Goal: Transaction & Acquisition: Obtain resource

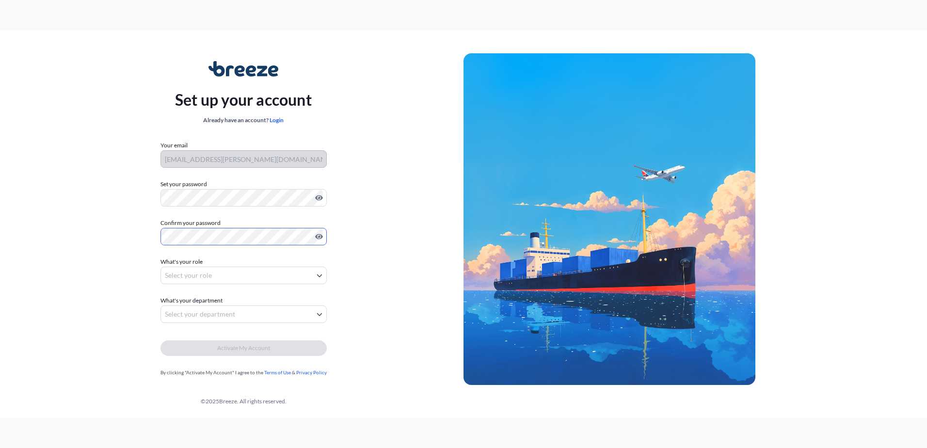
click at [240, 280] on body "Set up your account Already have an account? Login Your email luke.mulvey@cargo…" at bounding box center [463, 224] width 927 height 448
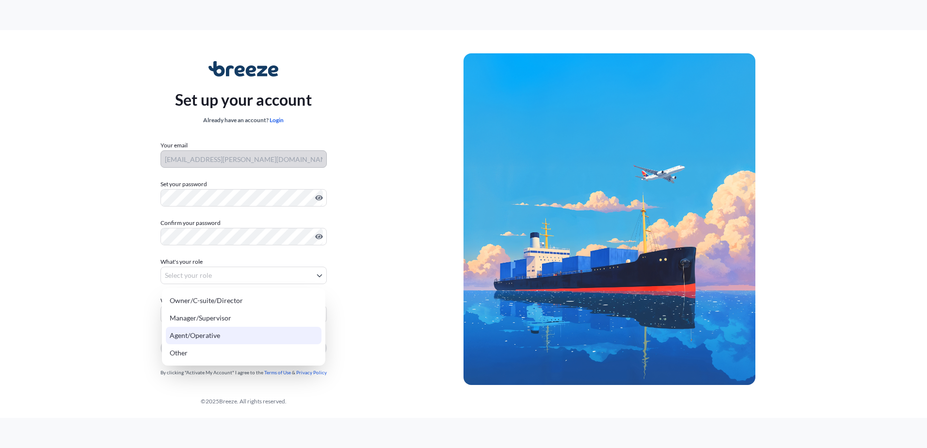
click at [222, 340] on div "Agent/Operative" at bounding box center [244, 335] width 156 height 17
select select "agent/operative"
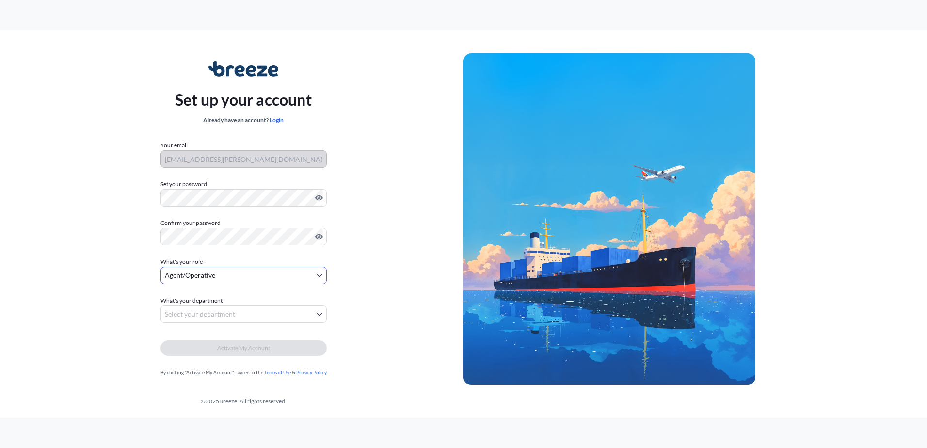
click at [218, 315] on body "Set up your account Already have an account? Login Your email luke.mulvey@cargo…" at bounding box center [463, 224] width 927 height 448
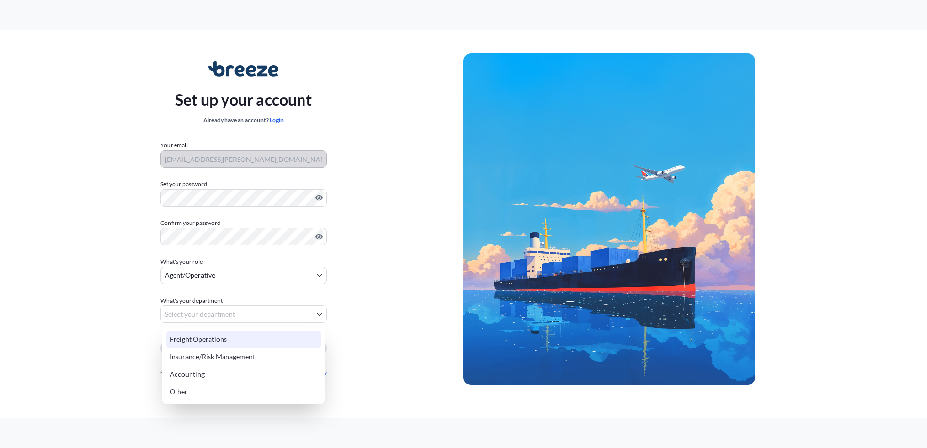
click at [216, 337] on div "Freight Operations" at bounding box center [244, 339] width 156 height 17
select select "freight operations"
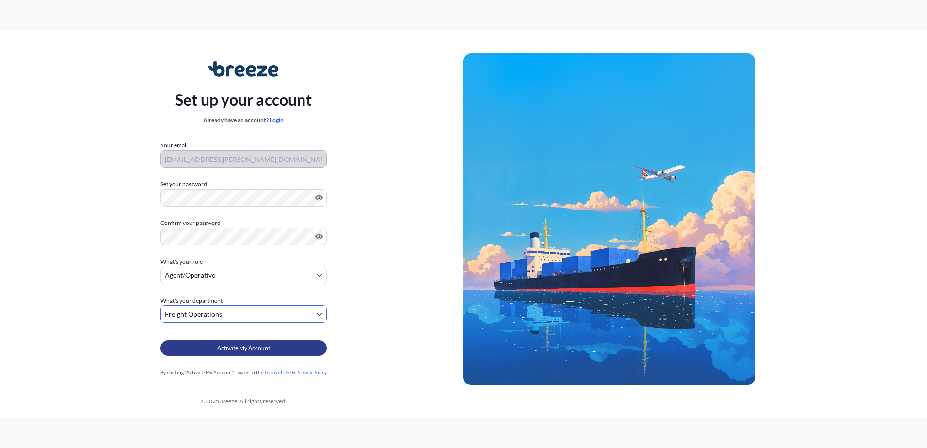
click at [227, 352] on span "Activate My Account" at bounding box center [243, 348] width 53 height 10
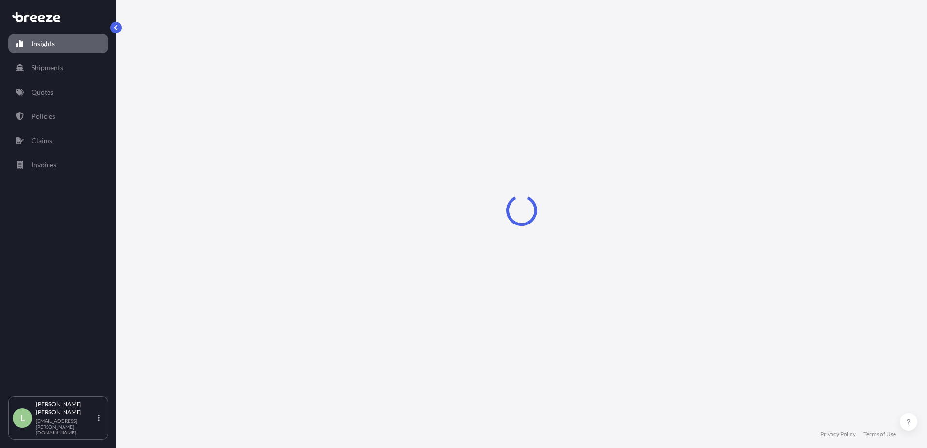
select select "2025"
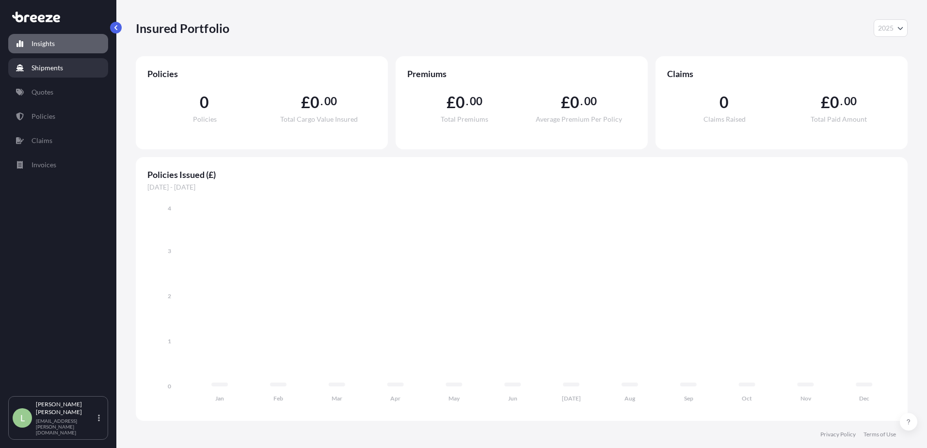
click at [60, 64] on p "Shipments" at bounding box center [48, 68] width 32 height 10
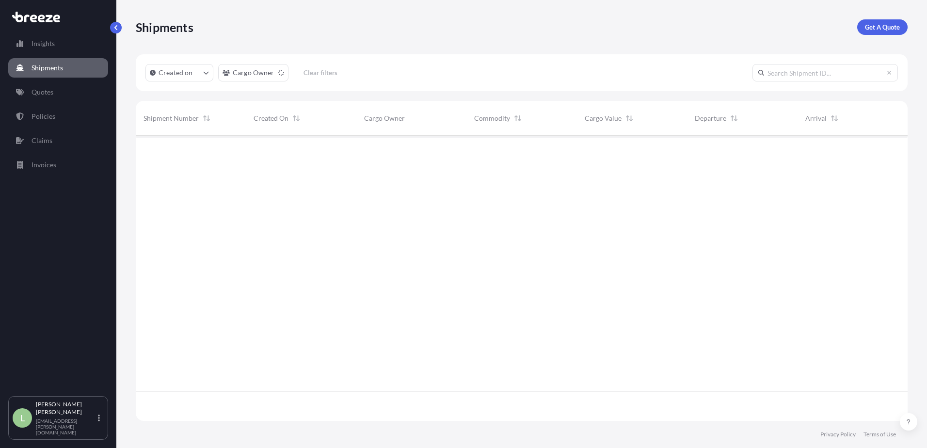
scroll to position [313, 764]
click at [40, 98] on link "Quotes" at bounding box center [58, 91] width 100 height 19
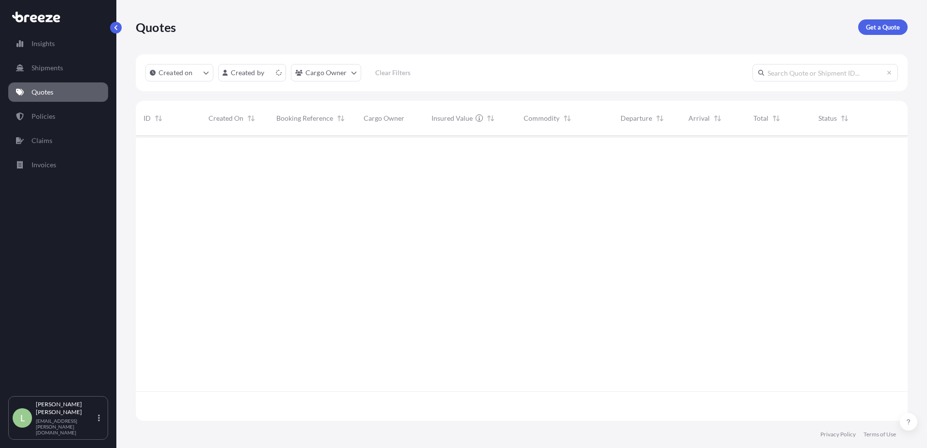
scroll to position [283, 764]
click at [734, 159] on div "GBFXT" at bounding box center [713, 152] width 65 height 32
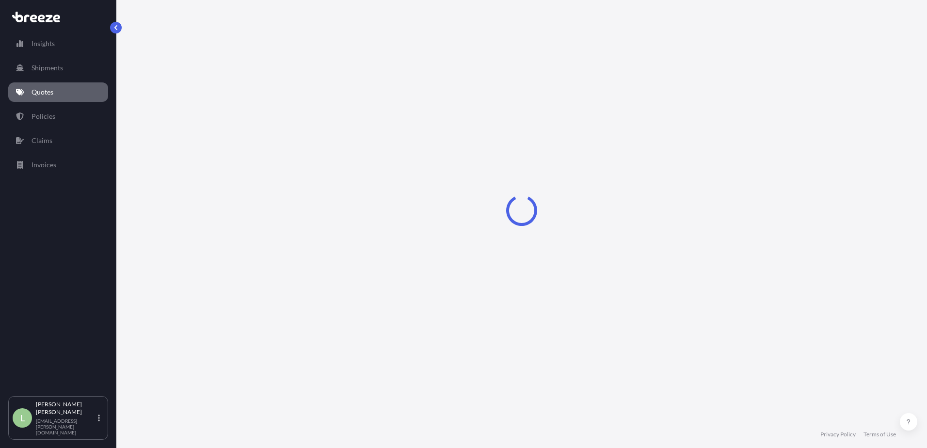
select select "Sea"
select select "1"
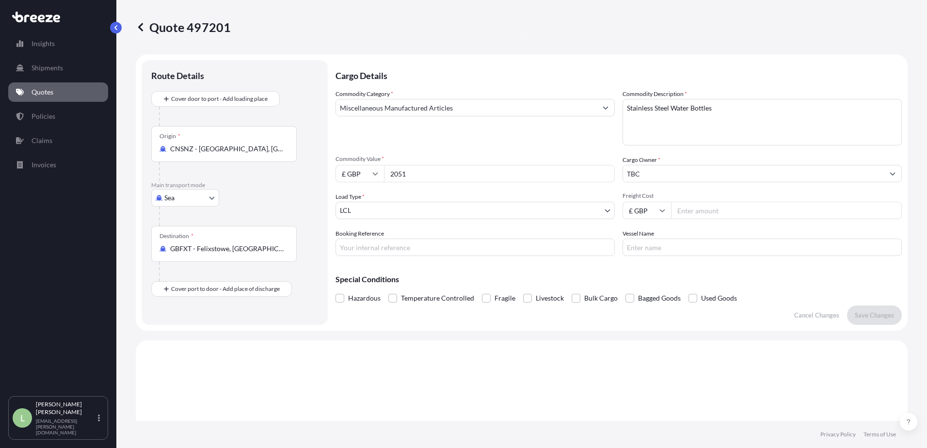
click at [889, 174] on button "Show suggestions" at bounding box center [892, 173] width 17 height 17
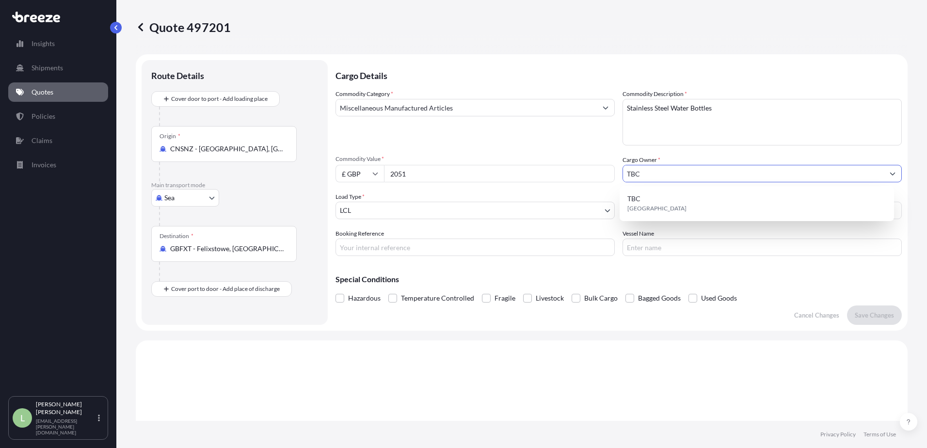
click at [889, 174] on button "Show suggestions" at bounding box center [892, 173] width 17 height 17
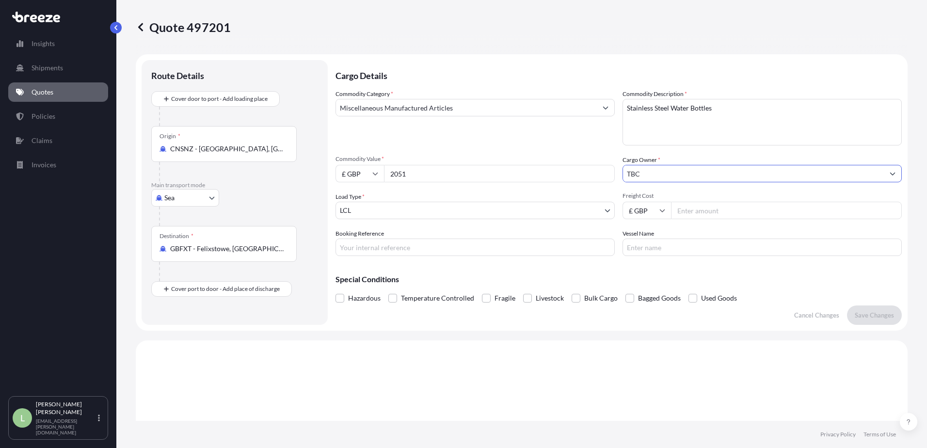
click at [890, 175] on button "Show suggestions" at bounding box center [892, 173] width 17 height 17
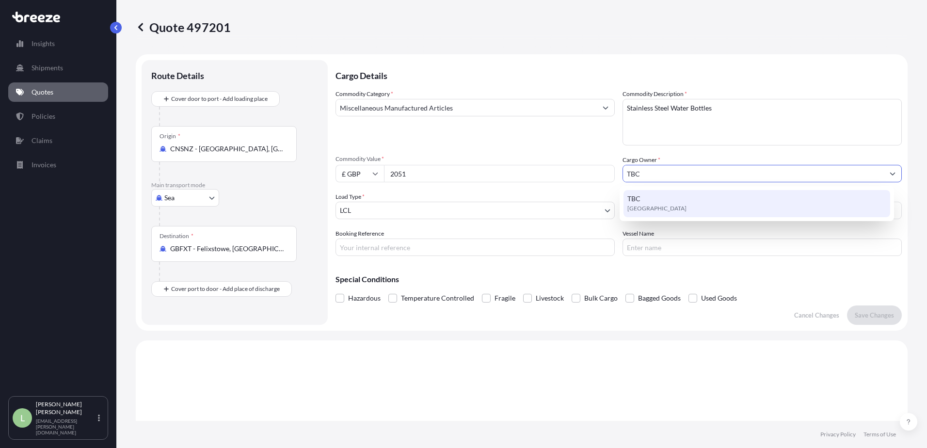
drag, startPoint x: 680, startPoint y: 174, endPoint x: 487, endPoint y: 159, distance: 193.5
click at [487, 159] on div "Commodity Category * Miscellaneous Manufactured Articles Commodity Description …" at bounding box center [618, 172] width 566 height 167
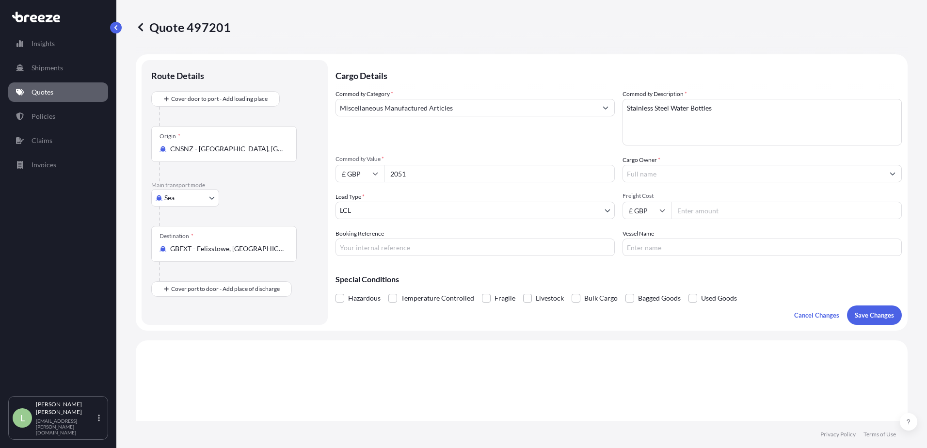
click at [706, 163] on div "Cargo Owner *" at bounding box center [761, 168] width 279 height 27
click at [36, 44] on p "Insights" at bounding box center [43, 44] width 23 height 10
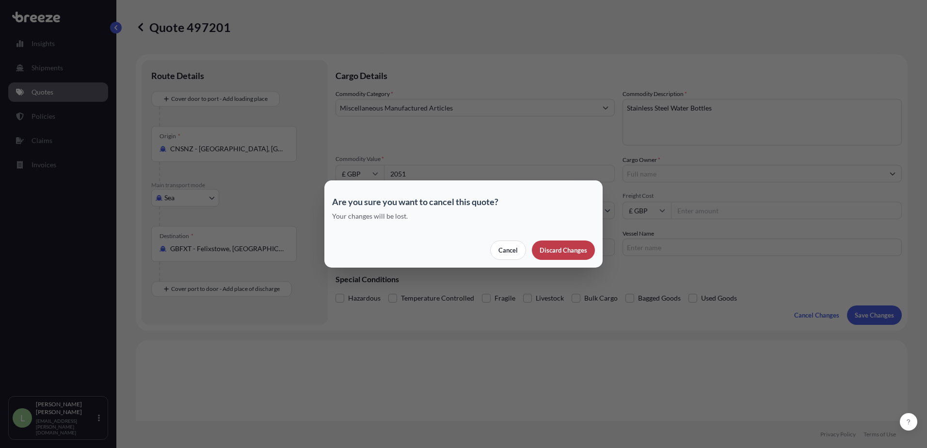
select select "2025"
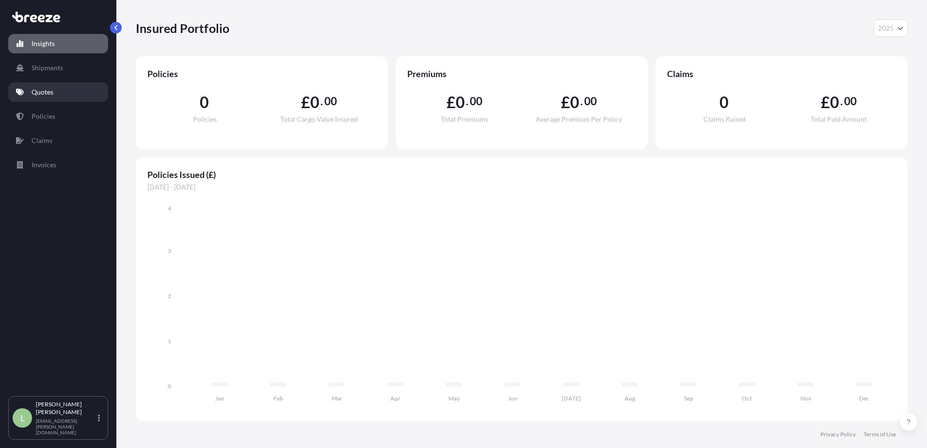
click at [45, 83] on link "Quotes" at bounding box center [58, 91] width 100 height 19
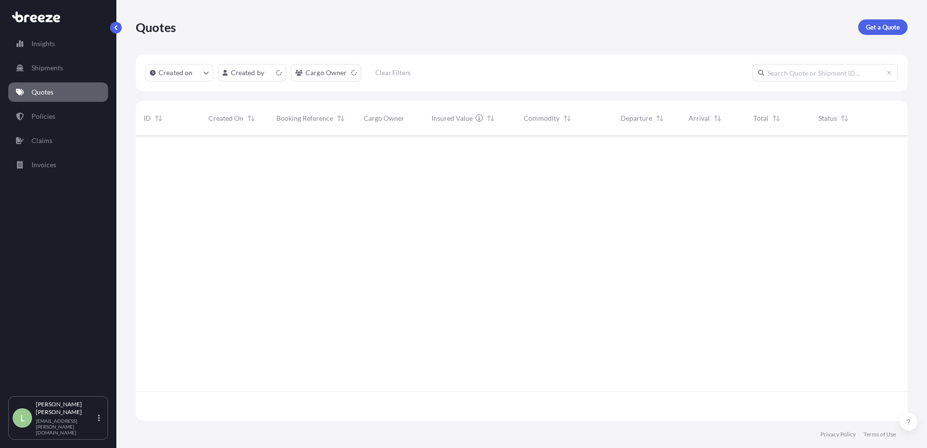
scroll to position [283, 764]
click at [216, 164] on div "BACWL Breeze Admin Cargo World Logistics" at bounding box center [234, 156] width 52 height 23
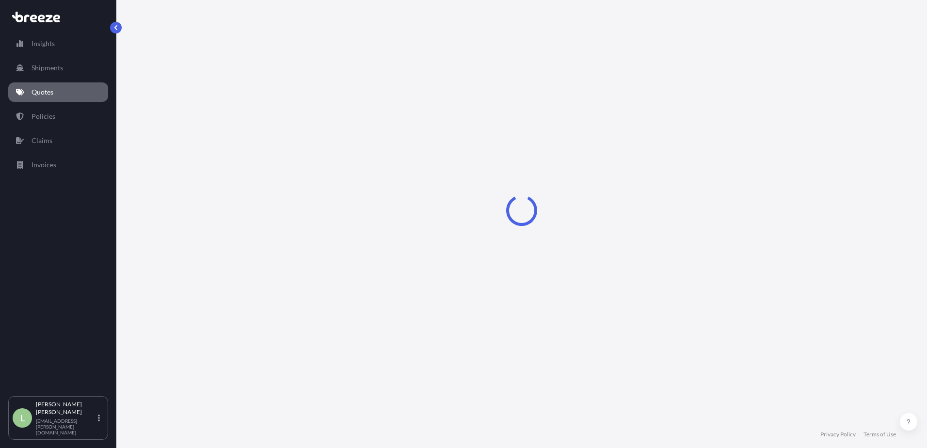
select select "Sea"
select select "1"
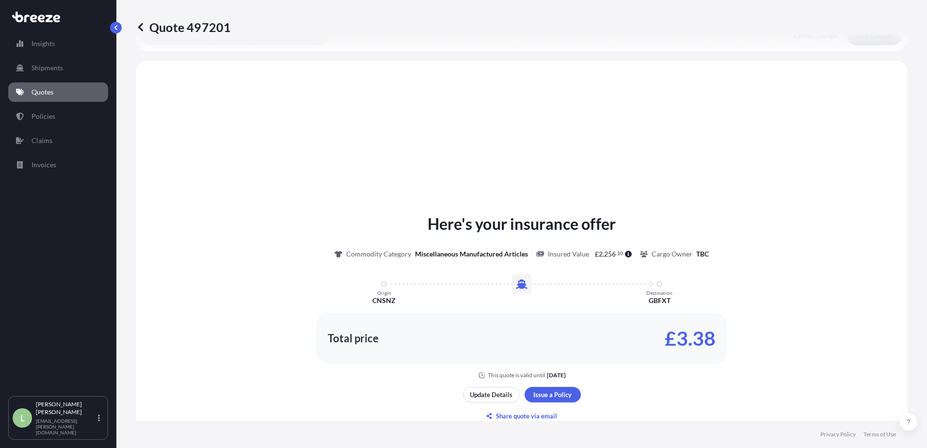
scroll to position [292, 0]
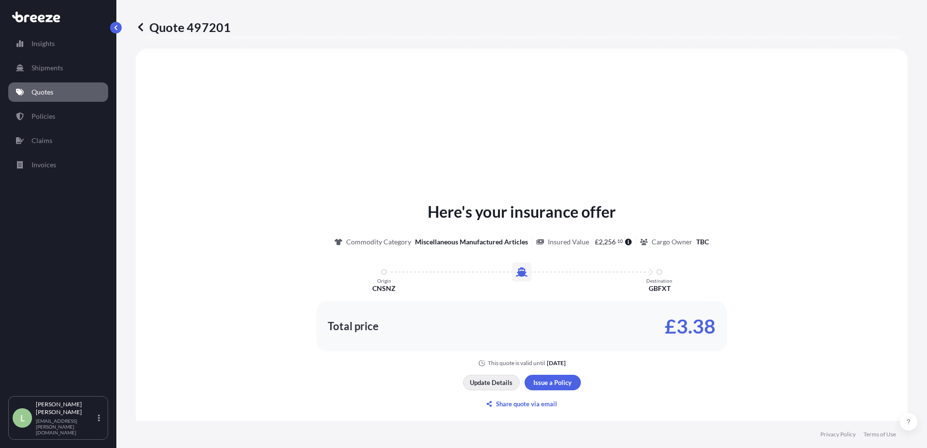
click at [500, 383] on p "Update Details" at bounding box center [491, 383] width 43 height 10
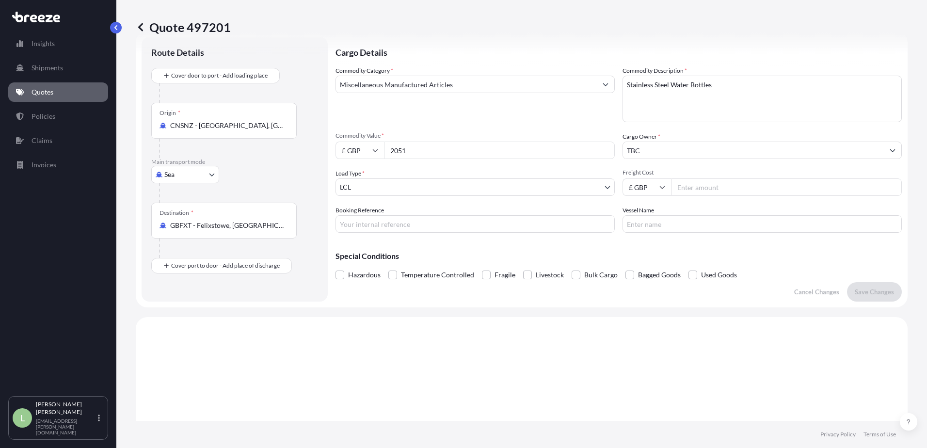
scroll to position [16, 0]
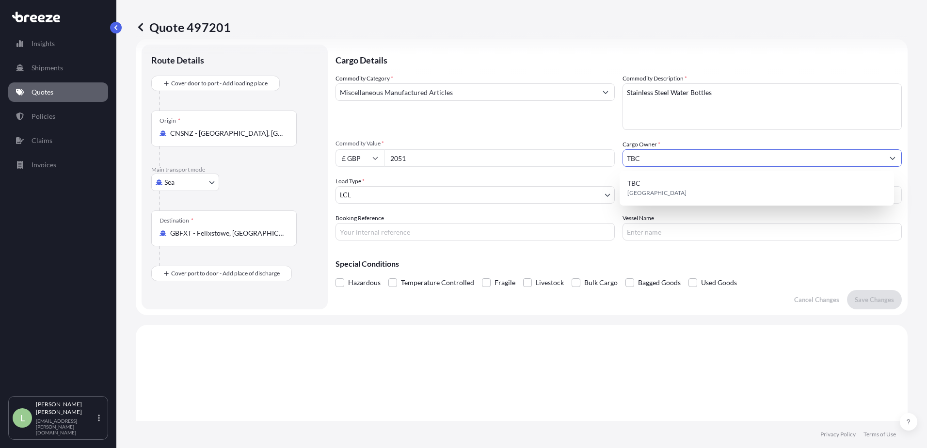
drag, startPoint x: 706, startPoint y: 157, endPoint x: 575, endPoint y: 168, distance: 130.9
click at [575, 168] on div "Commodity Category * Miscellaneous Manufactured Articles Commodity Description …" at bounding box center [618, 157] width 566 height 167
drag, startPoint x: 703, startPoint y: 159, endPoint x: 698, endPoint y: 159, distance: 5.8
click at [702, 159] on input "TBC" at bounding box center [753, 157] width 261 height 17
click at [688, 162] on input "TBC" at bounding box center [753, 157] width 261 height 17
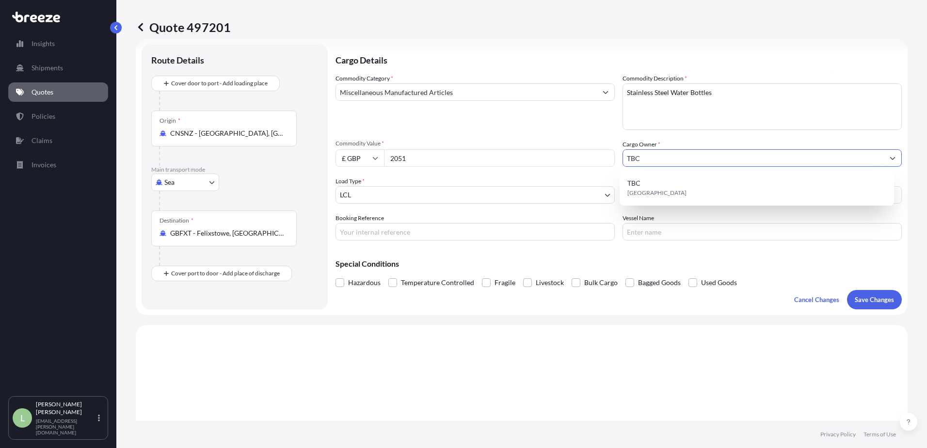
drag, startPoint x: 645, startPoint y: 159, endPoint x: 577, endPoint y: 157, distance: 67.9
click at [580, 157] on div "Commodity Category * Miscellaneous Manufactured Articles Commodity Description …" at bounding box center [618, 157] width 566 height 167
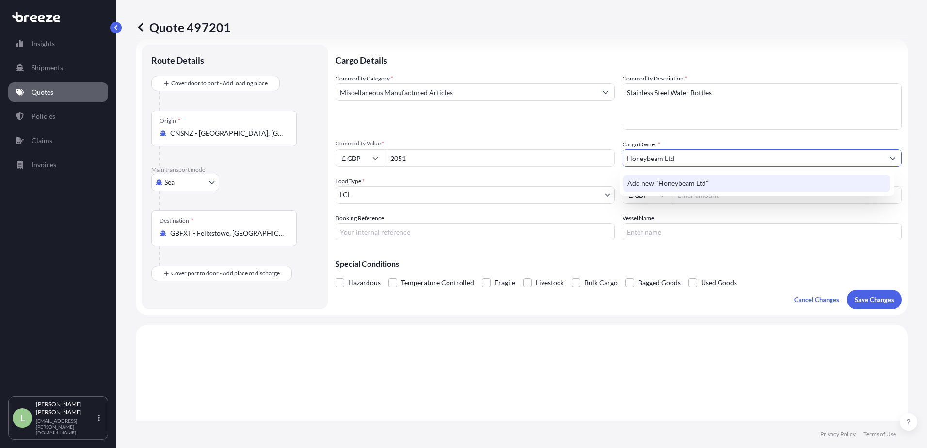
click at [643, 187] on span "Add new "Honeybeam Ltd"" at bounding box center [667, 183] width 81 height 10
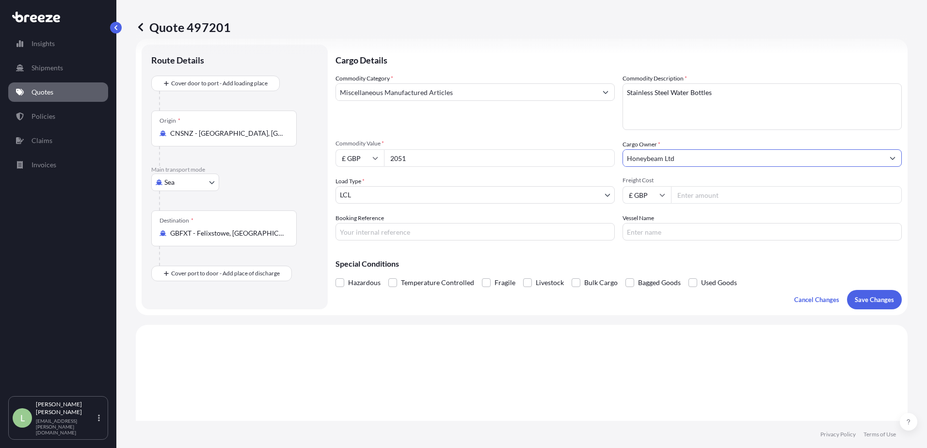
type input "Honeybeam Ltd"
click at [685, 174] on div "Commodity Category * Miscellaneous Manufactured Articles Commodity Description …" at bounding box center [618, 157] width 566 height 167
click at [756, 156] on input "Honeybeam Ltd" at bounding box center [753, 157] width 261 height 17
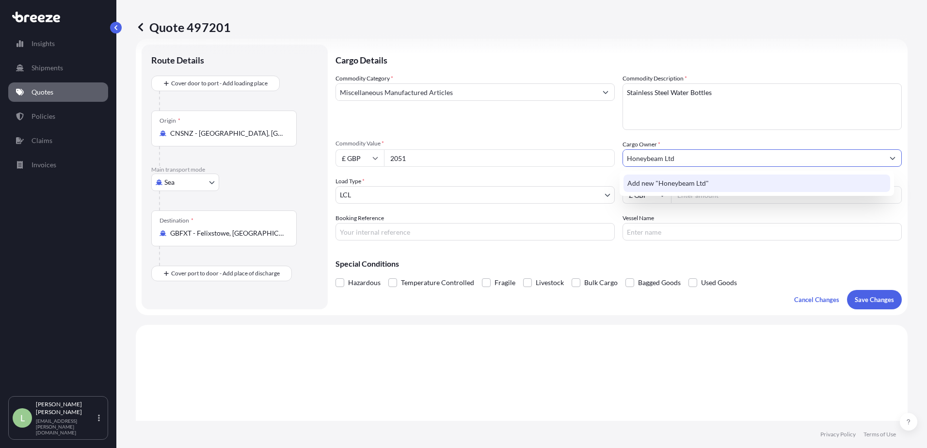
click at [690, 183] on span "Add new "Honeybeam Ltd"" at bounding box center [667, 183] width 81 height 10
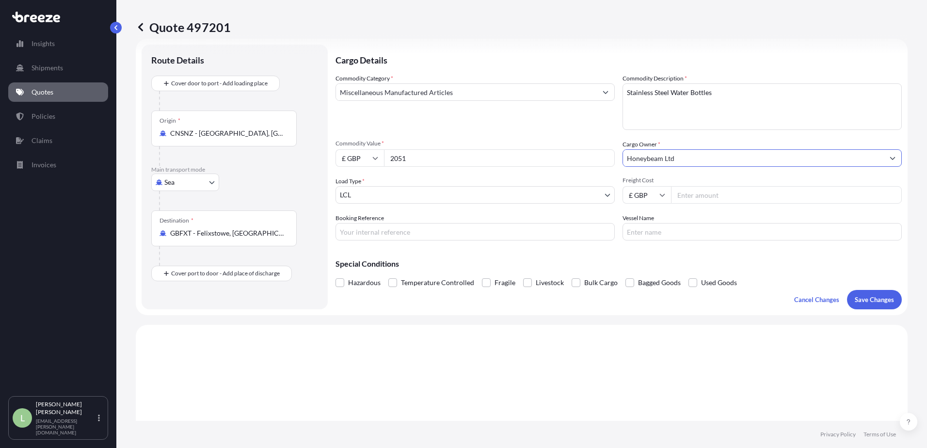
drag, startPoint x: 680, startPoint y: 157, endPoint x: 588, endPoint y: 159, distance: 91.2
click at [588, 159] on div "Commodity Category * Miscellaneous Manufactured Articles Commodity Description …" at bounding box center [618, 157] width 566 height 167
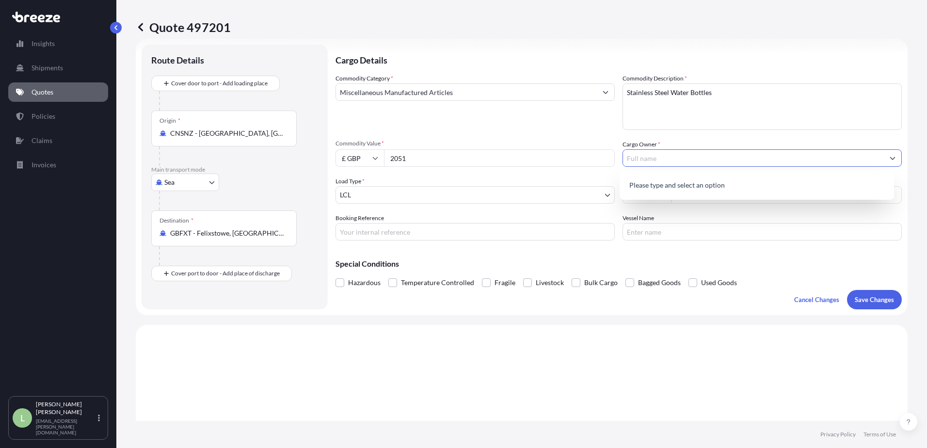
click at [571, 187] on body "1 option available. 0 options available. Insights Shipments Quotes Policies Cla…" at bounding box center [463, 224] width 927 height 448
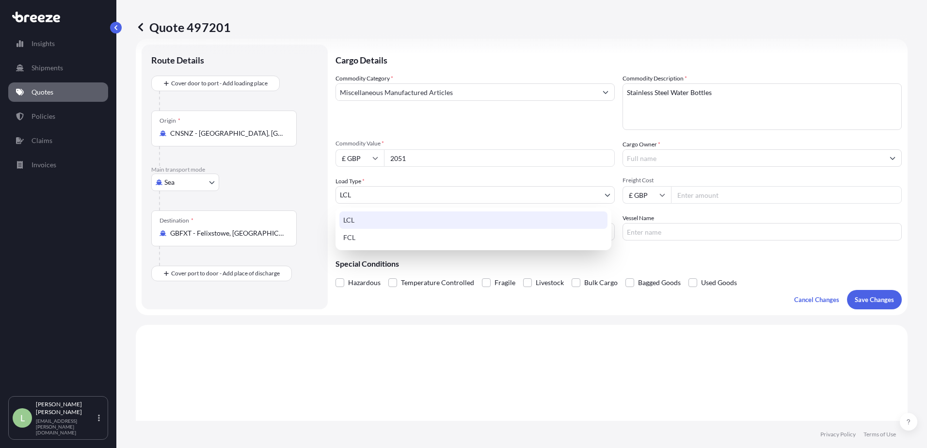
click at [666, 151] on input "Cargo Owner *" at bounding box center [753, 157] width 261 height 17
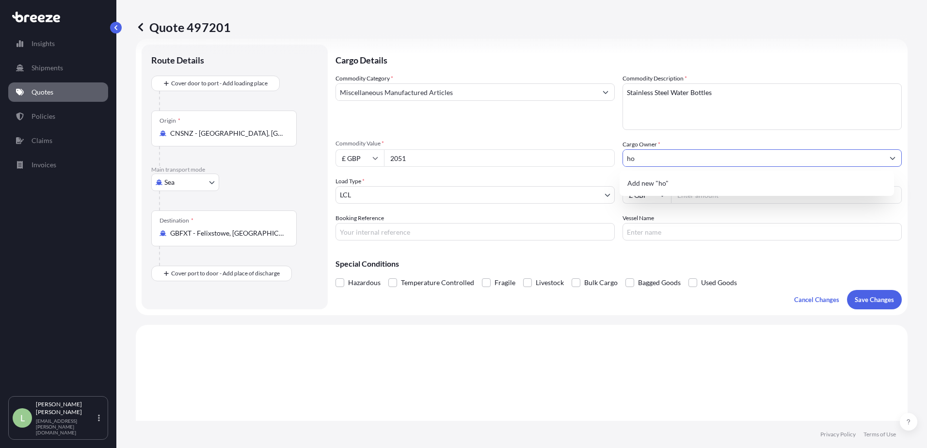
type input "h"
click at [702, 182] on span "Add new "Honeybeam Ltd"" at bounding box center [667, 183] width 81 height 10
type input "Honeybeam Ltd"
click at [694, 190] on input "Freight Cost" at bounding box center [786, 194] width 231 height 17
click at [665, 194] on input "£ GBP" at bounding box center [646, 194] width 48 height 17
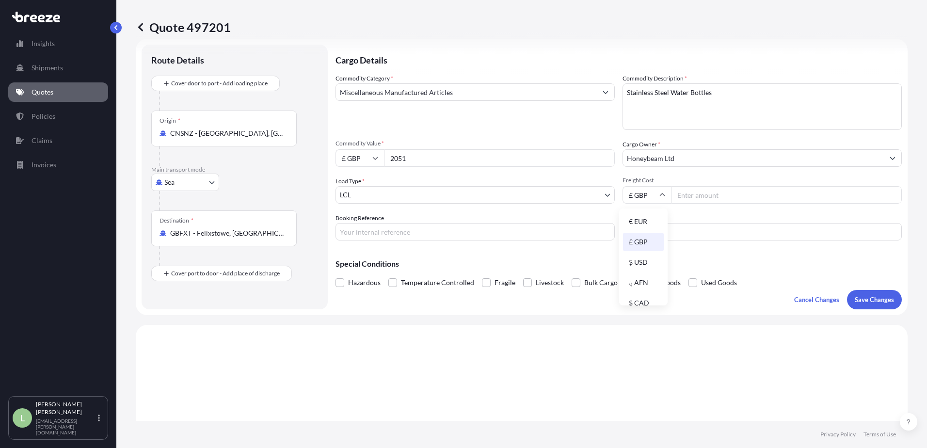
click at [665, 194] on input "£ GBP" at bounding box center [646, 194] width 48 height 17
click at [687, 196] on input "Freight Cost" at bounding box center [786, 194] width 231 height 17
type input "783.89"
click at [398, 169] on div "Commodity Category * Miscellaneous Manufactured Articles Commodity Description …" at bounding box center [618, 157] width 566 height 167
click at [382, 233] on input "Booking Reference" at bounding box center [474, 231] width 279 height 17
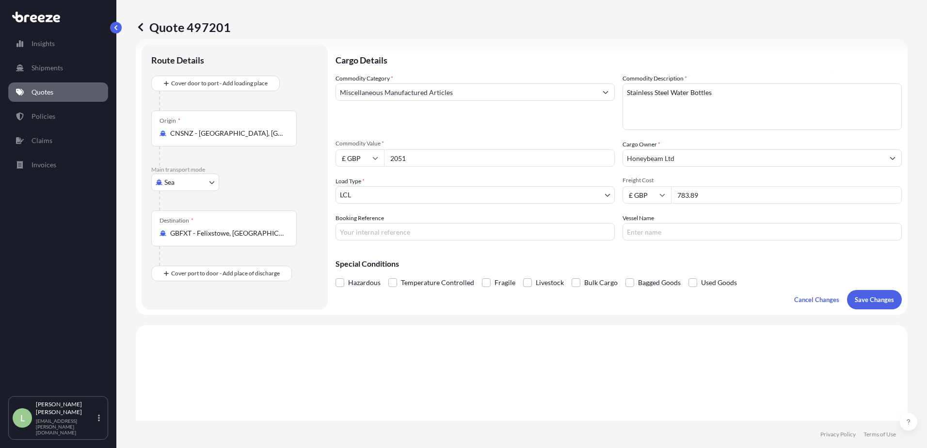
click at [359, 235] on input "Booking Reference" at bounding box center [474, 231] width 279 height 17
paste input "CAR2501713"
type input "CAR2501713"
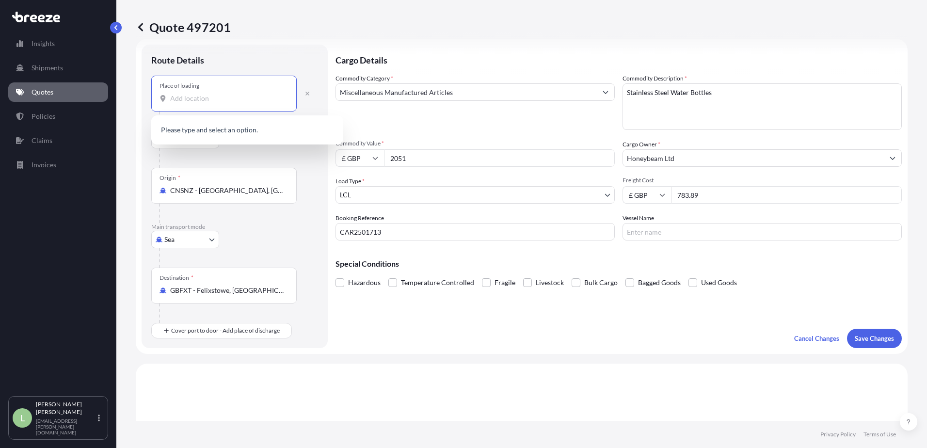
click at [205, 95] on input "Place of loading" at bounding box center [227, 99] width 114 height 10
click at [192, 107] on div "Place of loading" at bounding box center [223, 94] width 145 height 36
click at [192, 103] on input "Place of loading" at bounding box center [227, 99] width 114 height 10
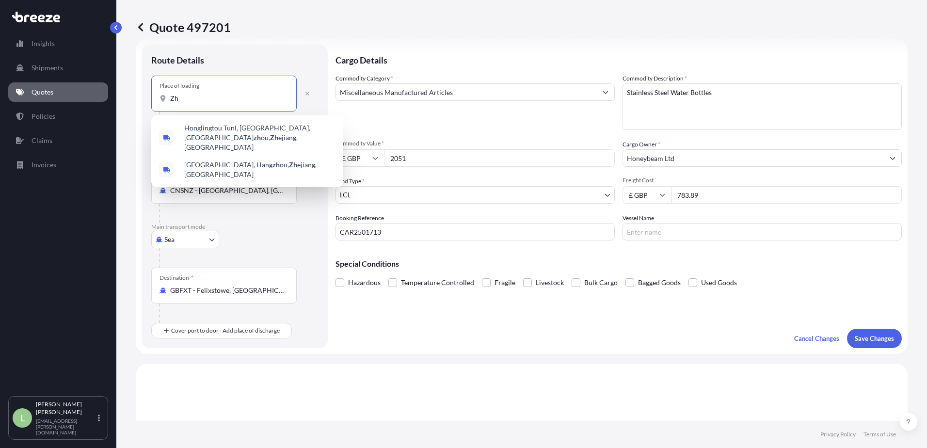
type input "Z"
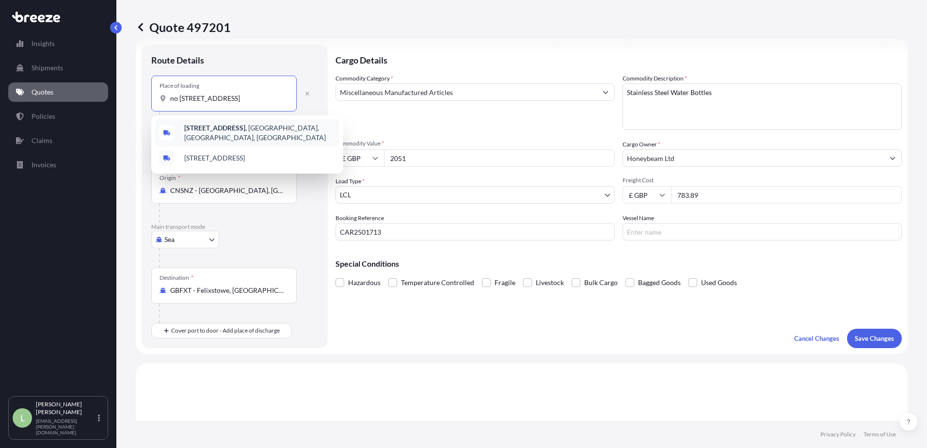
click at [281, 139] on div "[STREET_ADDRESS]" at bounding box center [247, 132] width 184 height 27
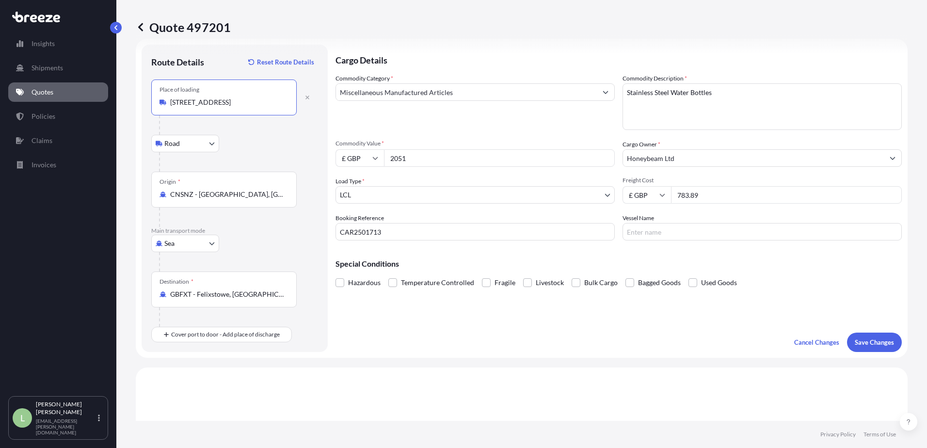
type input "[STREET_ADDRESS]"
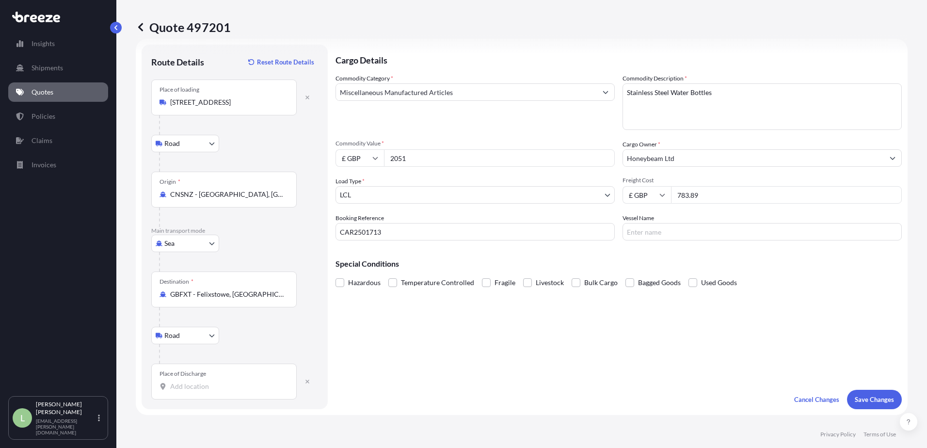
click at [232, 373] on div "Place of Discharge" at bounding box center [223, 382] width 145 height 36
click at [232, 381] on input "Place of Discharge" at bounding box center [227, 386] width 114 height 10
click at [227, 414] on b "[STREET_ADDRESS]," at bounding box center [215, 416] width 63 height 8
type input "[STREET_ADDRESS]"
click at [874, 401] on p "Save Changes" at bounding box center [874, 400] width 39 height 10
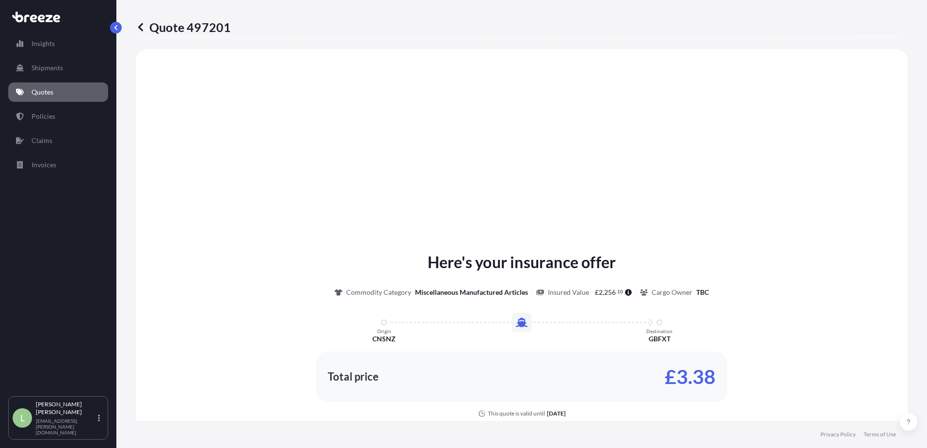
scroll to position [392, 0]
select select "Road"
select select "Sea"
select select "Road"
select select "1"
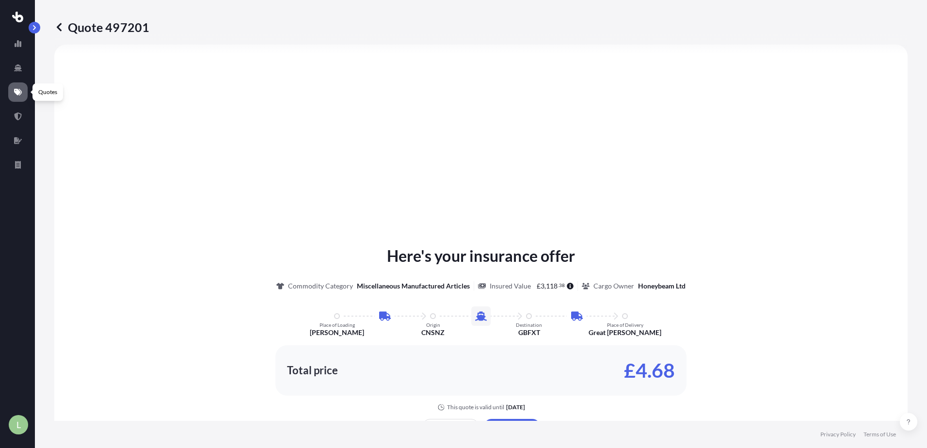
click at [16, 89] on icon at bounding box center [18, 92] width 8 height 7
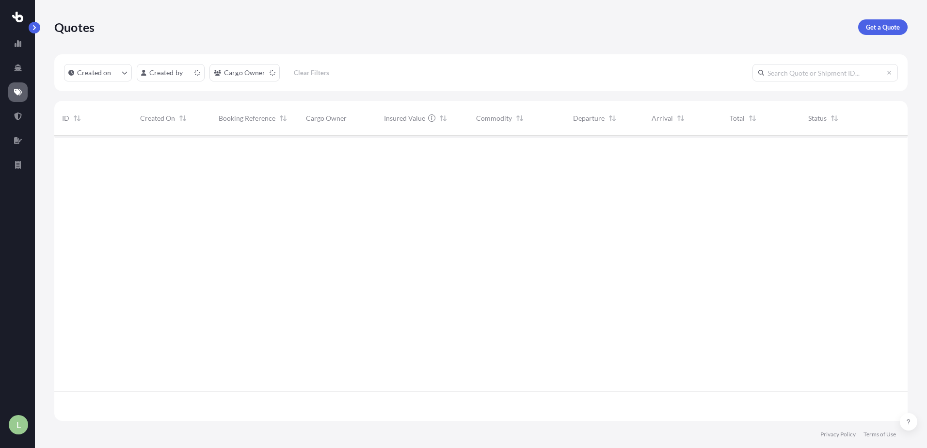
scroll to position [283, 846]
click at [887, 31] on p "Get a Quote" at bounding box center [883, 27] width 34 height 10
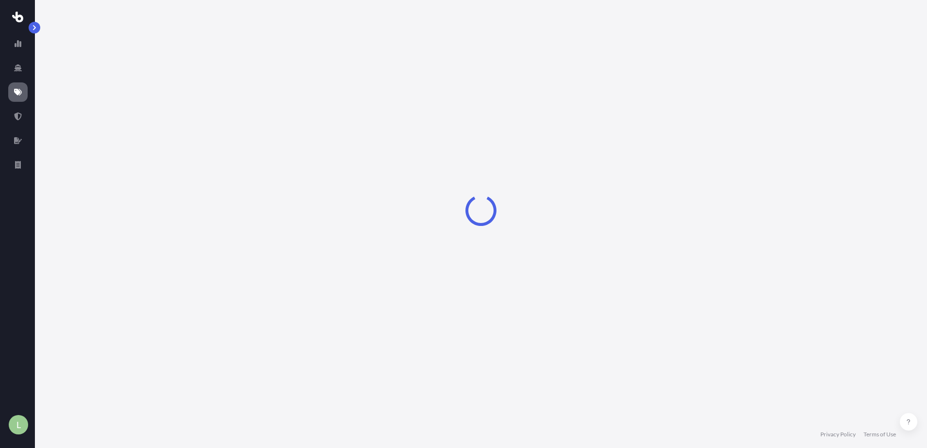
select select "Sea"
select select "1"
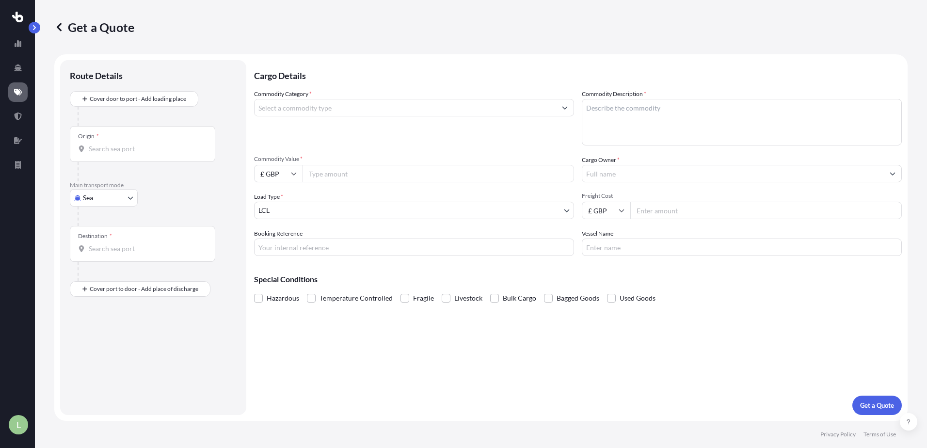
click at [377, 106] on input "Commodity Category *" at bounding box center [404, 107] width 301 height 17
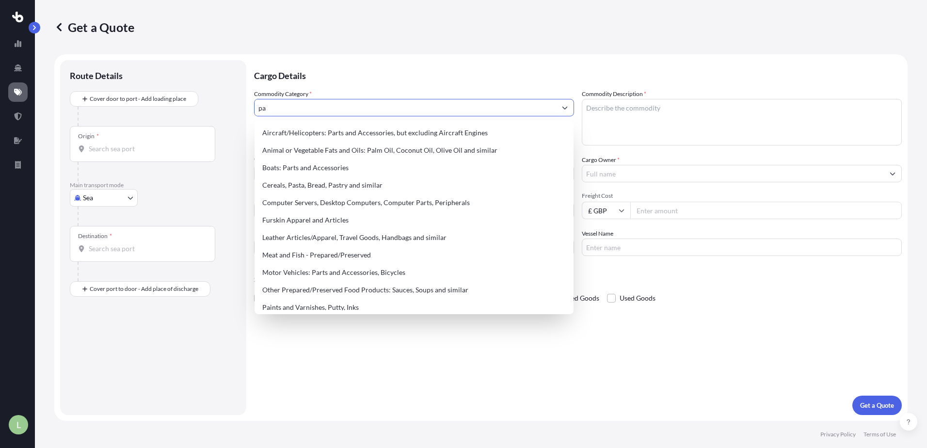
type input "p"
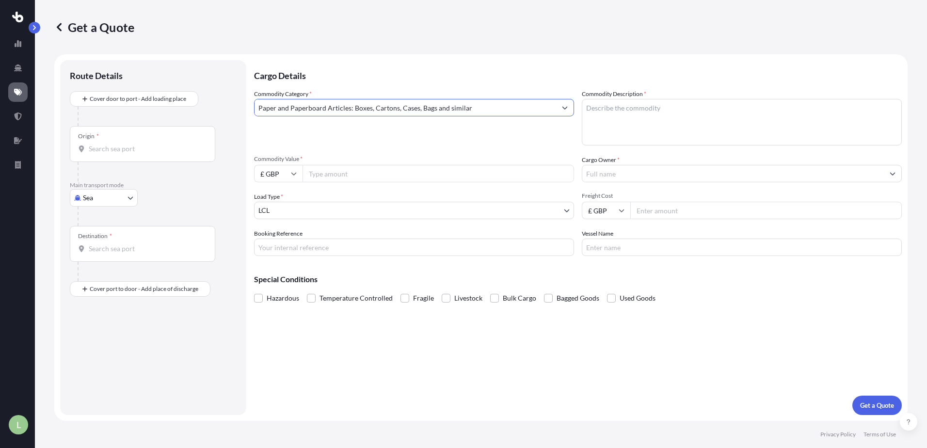
type input "Paper and Paperboard Articles: Boxes, Cartons, Cases, Bags and similar"
click at [621, 112] on textarea "Commodity Description *" at bounding box center [742, 122] width 320 height 47
type textarea "PE Bags"
click at [292, 173] on icon at bounding box center [294, 174] width 6 height 6
click at [278, 243] on div "$ USD" at bounding box center [278, 241] width 41 height 18
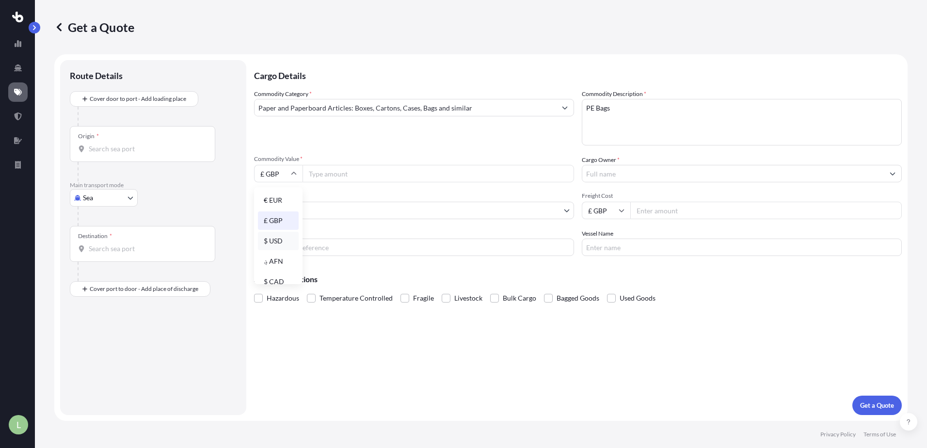
type input "$ USD"
click at [333, 174] on input "Commodity Value *" at bounding box center [437, 173] width 271 height 17
type input "18694.50"
click at [705, 174] on input "Cargo Owner *" at bounding box center [732, 173] width 301 height 17
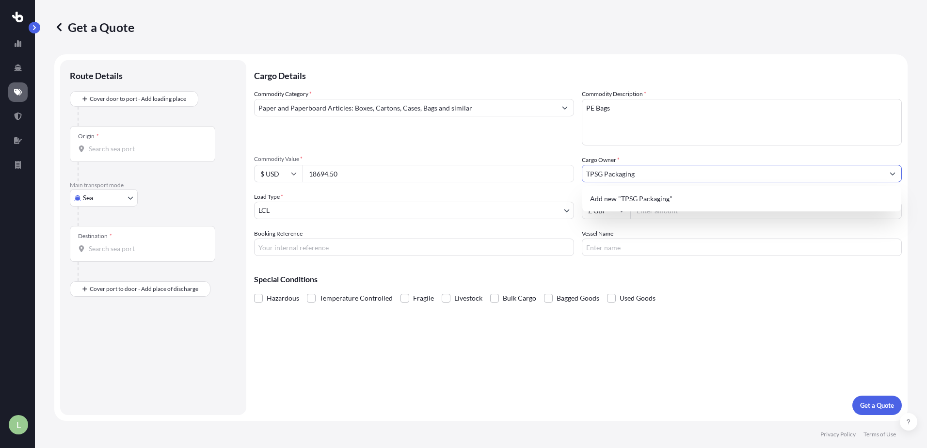
type input "TPSG Packaging"
click at [713, 153] on div "Commodity Category * Paper and Paperboard Articles: Boxes, Cartons, Cases, Bags…" at bounding box center [578, 172] width 648 height 167
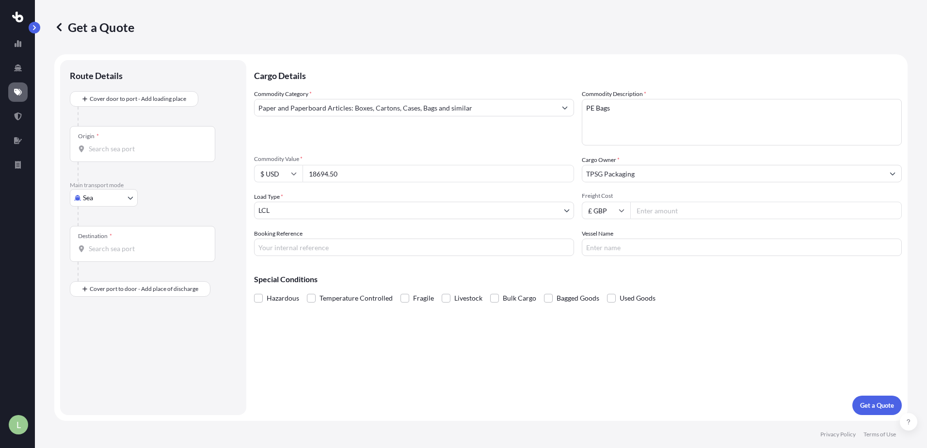
click at [337, 217] on body "0 options available. 1 option available. 0 options available. 1 option availabl…" at bounding box center [463, 224] width 927 height 448
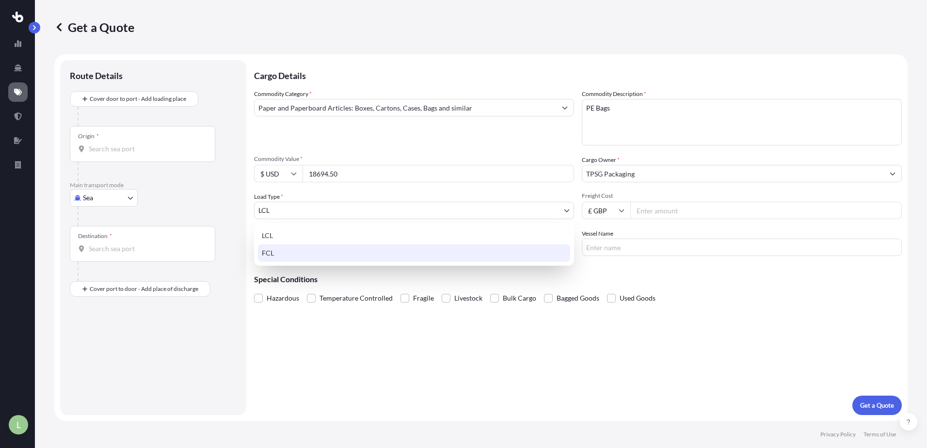
click at [285, 251] on div "FCL" at bounding box center [414, 252] width 312 height 17
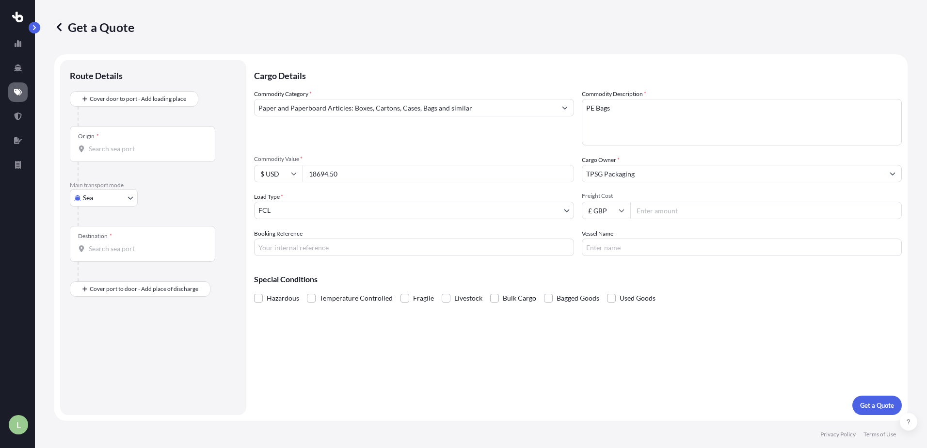
click at [125, 135] on div "Origin *" at bounding box center [142, 144] width 145 height 36
click at [125, 144] on input "Origin *" at bounding box center [146, 149] width 114 height 10
type input "VNHPH - Haiphong, [GEOGRAPHIC_DATA]"
click at [123, 245] on div "Destination *" at bounding box center [142, 248] width 145 height 36
click at [123, 248] on input "Destination *" at bounding box center [146, 253] width 114 height 10
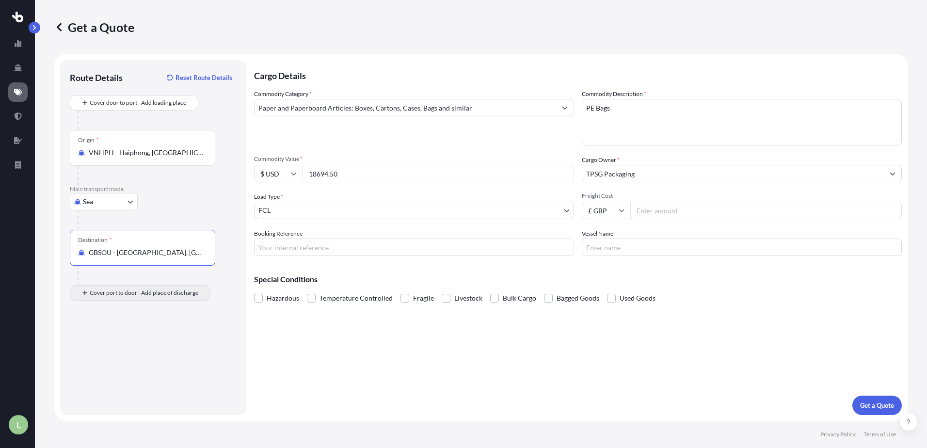
type input "GBSOU - [GEOGRAPHIC_DATA], [GEOGRAPHIC_DATA]"
click at [123, 332] on div "Place of Discharge" at bounding box center [101, 332] width 47 height 8
click at [123, 340] on input "Place of Discharge" at bounding box center [146, 345] width 114 height 10
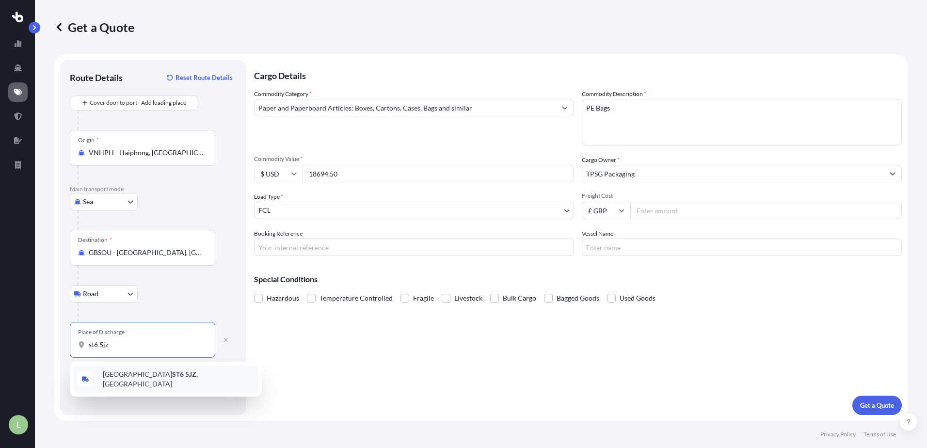
click at [129, 377] on span "[GEOGRAPHIC_DATA] , [GEOGRAPHIC_DATA]" at bounding box center [178, 378] width 151 height 19
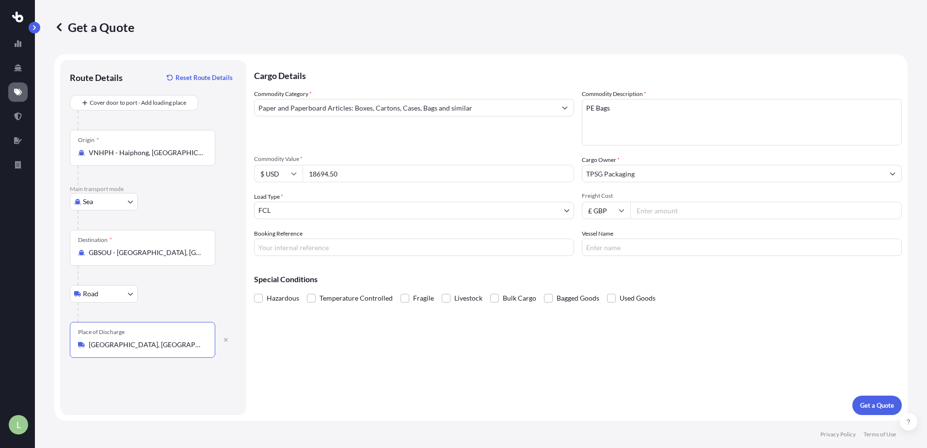
type input "[GEOGRAPHIC_DATA], [GEOGRAPHIC_DATA]"
click at [654, 209] on input "Freight Cost" at bounding box center [765, 210] width 271 height 17
click at [693, 216] on input "Freight Cost" at bounding box center [765, 210] width 271 height 17
type input "3133"
click at [342, 251] on input "Booking Reference" at bounding box center [414, 246] width 320 height 17
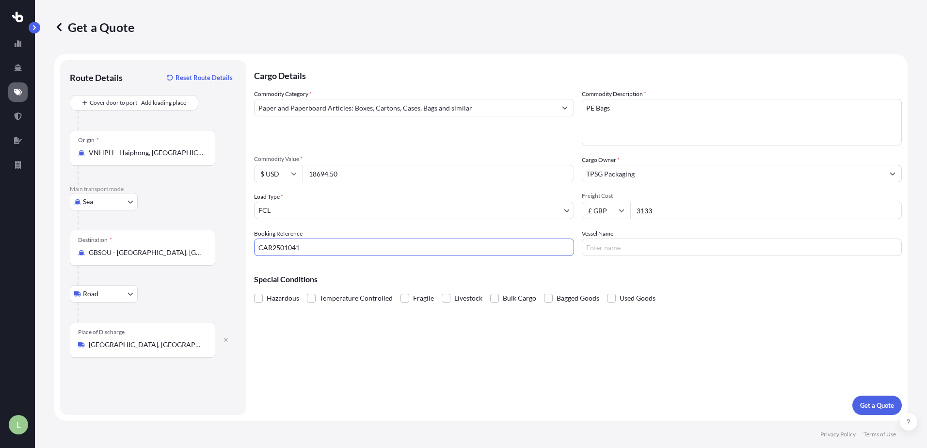
type input "CAR2501041"
click at [705, 242] on input "Vessel Name" at bounding box center [742, 246] width 320 height 17
click at [651, 246] on input "Vessel Name" at bounding box center [742, 246] width 320 height 17
type input "CMA CGM [PERSON_NAME]"
click at [876, 402] on p "Get a Quote" at bounding box center [877, 405] width 34 height 10
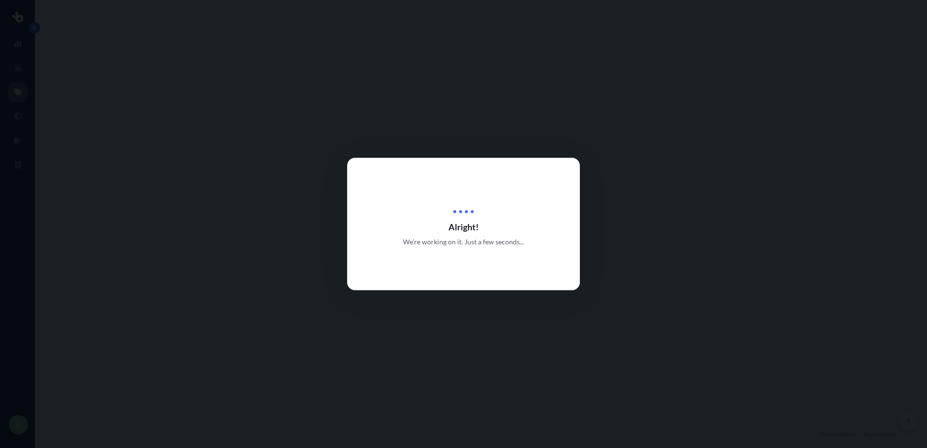
select select "Sea"
select select "Road"
select select "2"
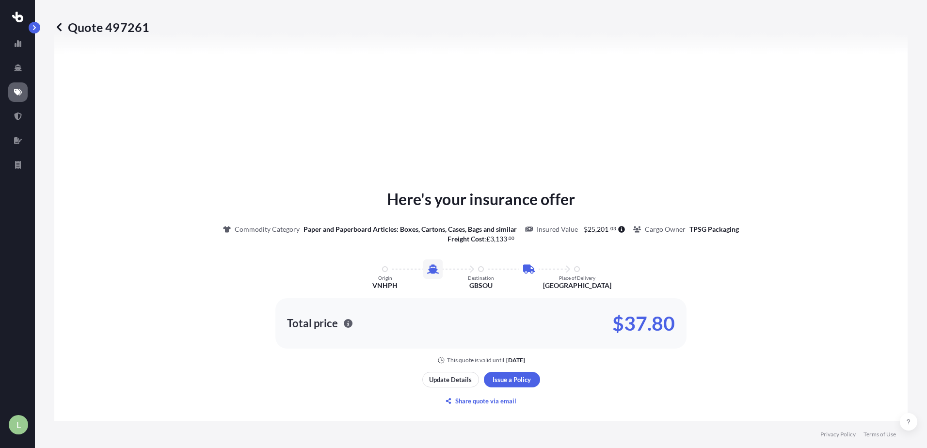
scroll to position [379, 0]
